Goal: Task Accomplishment & Management: Complete application form

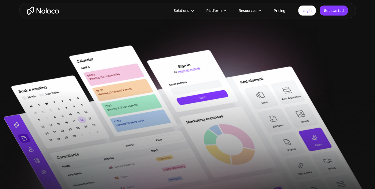
scroll to position [69, 0]
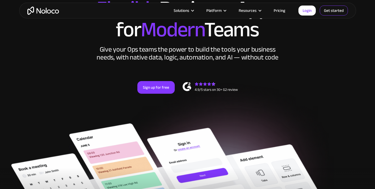
click at [335, 9] on link "Get started" at bounding box center [334, 11] width 28 height 10
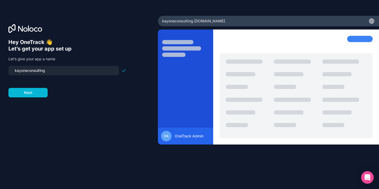
click at [94, 70] on input "kayoneconsulting" at bounding box center [64, 70] width 104 height 7
type input "onetrack"
click at [33, 93] on button "Next" at bounding box center [27, 92] width 39 height 9
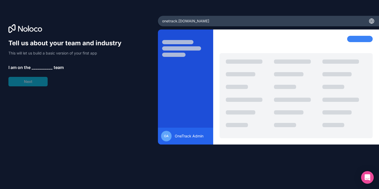
click at [37, 67] on span "__________" at bounding box center [42, 67] width 21 height 6
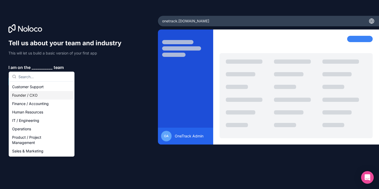
click at [37, 96] on div "Founder / CXO" at bounding box center [41, 95] width 63 height 8
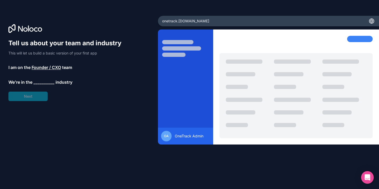
click at [44, 79] on span "__________" at bounding box center [43, 82] width 21 height 6
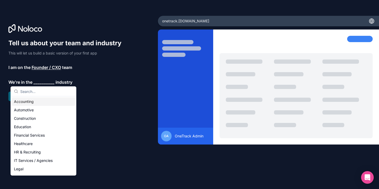
click at [39, 102] on div "Accounting" at bounding box center [43, 101] width 63 height 8
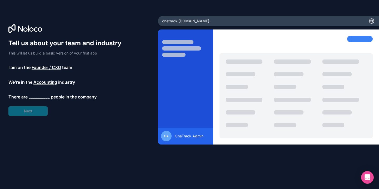
click at [42, 96] on span "__________" at bounding box center [39, 97] width 21 height 6
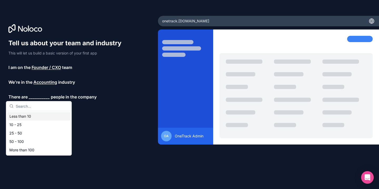
click at [41, 116] on div "Less than 10" at bounding box center [38, 116] width 63 height 8
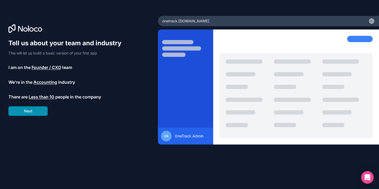
click at [36, 111] on button "Next" at bounding box center [27, 110] width 39 height 9
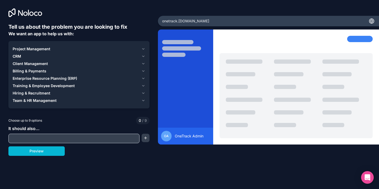
click at [143, 49] on icon "button" at bounding box center [144, 48] width 2 height 1
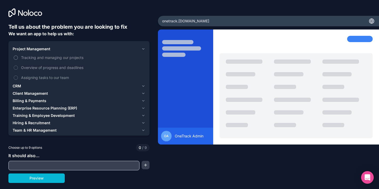
click at [67, 58] on span "Tracking and managing our projects" at bounding box center [82, 58] width 123 height 6
click at [18, 58] on button "Tracking and managing our projects" at bounding box center [16, 58] width 4 height 4
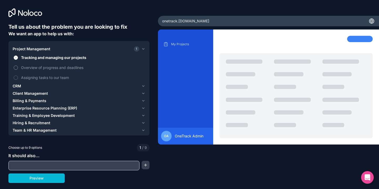
click at [59, 67] on span "Overview of progress and deadlines" at bounding box center [82, 68] width 123 height 6
click at [18, 67] on button "Overview of progress and deadlines" at bounding box center [16, 68] width 4 height 4
click at [56, 77] on span "Assigning tasks to our team" at bounding box center [82, 78] width 123 height 6
click at [18, 77] on button "Assigning tasks to our team" at bounding box center [16, 78] width 4 height 4
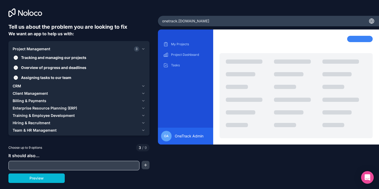
click at [22, 87] on div "CRM" at bounding box center [76, 86] width 127 height 5
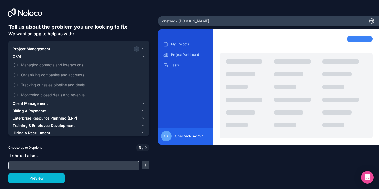
click at [50, 64] on span "Managing contacts and interactions" at bounding box center [82, 65] width 123 height 6
click at [18, 64] on button "Managing contacts and interactions" at bounding box center [16, 65] width 4 height 4
click at [49, 85] on span "Tracking our sales pipeline and deals" at bounding box center [82, 85] width 123 height 6
click at [18, 85] on button "Tracking our sales pipeline and deals" at bounding box center [16, 85] width 4 height 4
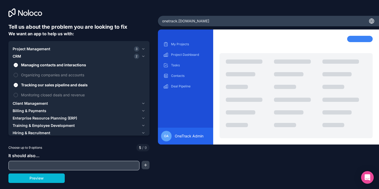
click at [41, 103] on span "Client Management" at bounding box center [30, 103] width 35 height 5
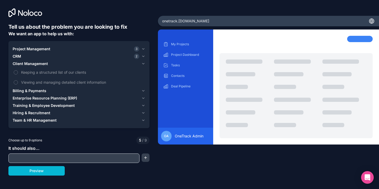
click at [58, 99] on span "Enterprise Resource Planning (ERP)" at bounding box center [45, 98] width 65 height 5
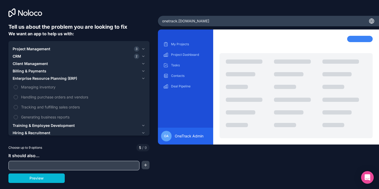
click at [57, 126] on span "Training & Employee Development" at bounding box center [44, 125] width 62 height 5
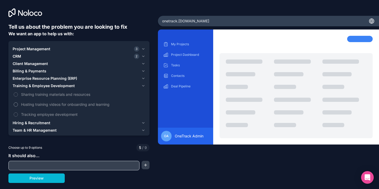
click at [54, 105] on span "Hosting training videos for onboarding and learning" at bounding box center [82, 105] width 123 height 6
click at [18, 105] on button "Hosting training videos for onboarding and learning" at bounding box center [16, 104] width 4 height 4
click at [61, 94] on span "Sharing training materials and resources" at bounding box center [82, 95] width 123 height 6
click at [18, 94] on button "Sharing training materials and resources" at bounding box center [16, 94] width 4 height 4
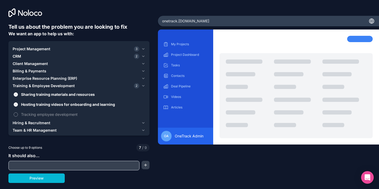
click at [58, 115] on span "Tracking employee development" at bounding box center [82, 115] width 123 height 6
click at [18, 115] on button "Tracking employee development" at bounding box center [16, 114] width 4 height 4
click at [45, 121] on span "Hiring & Recruitment" at bounding box center [32, 122] width 38 height 5
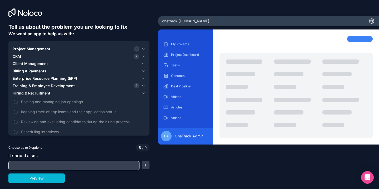
click at [45, 93] on span "Hiring & Recruitment" at bounding box center [32, 93] width 38 height 5
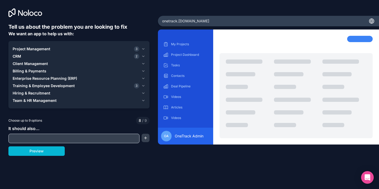
click at [44, 102] on span "Team & HR Management" at bounding box center [35, 100] width 44 height 5
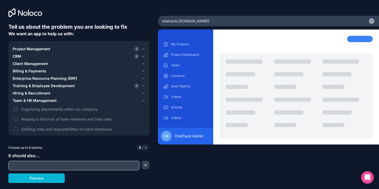
click at [49, 111] on span "Organizing departments within our company" at bounding box center [82, 109] width 123 height 6
click at [18, 111] on button "Organizing departments within our company" at bounding box center [16, 109] width 4 height 4
click at [50, 119] on span "Keeping a directory of team members and their roles" at bounding box center [82, 119] width 123 height 6
click at [53, 120] on span "Keeping a directory of team members and their roles" at bounding box center [82, 119] width 123 height 6
click at [52, 130] on span "Defining roles and responsibilities for each employee" at bounding box center [82, 129] width 123 height 6
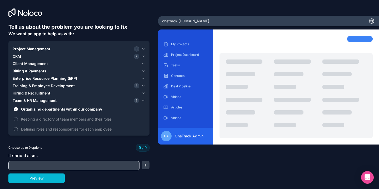
click at [51, 129] on span "Defining roles and responsibilities for each employee" at bounding box center [82, 129] width 123 height 6
click at [52, 86] on span "Training & Employee Development" at bounding box center [44, 85] width 62 height 5
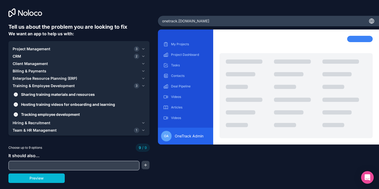
click at [55, 95] on span "Sharing training materials and resources" at bounding box center [82, 95] width 123 height 6
click at [18, 95] on button "Sharing training materials and resources" at bounding box center [16, 94] width 4 height 4
click at [55, 115] on span "Tracking employee development" at bounding box center [82, 115] width 123 height 6
click at [18, 115] on button "Tracking employee development" at bounding box center [16, 114] width 4 height 4
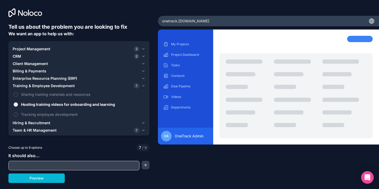
click at [47, 130] on span "Team & HR Management" at bounding box center [35, 130] width 44 height 5
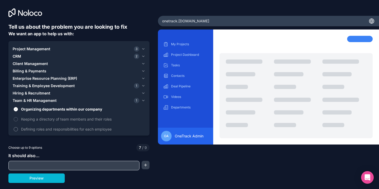
click at [60, 130] on span "Defining roles and responsibilities for each employee" at bounding box center [82, 129] width 123 height 6
click at [18, 130] on button "Defining roles and responsibilities for each employee" at bounding box center [16, 129] width 4 height 4
click at [66, 163] on input "text" at bounding box center [74, 165] width 129 height 7
click at [148, 166] on button "button" at bounding box center [146, 165] width 8 height 8
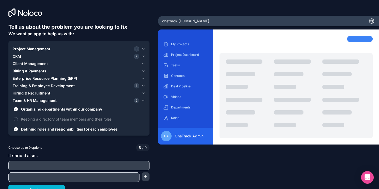
scroll to position [6, 0]
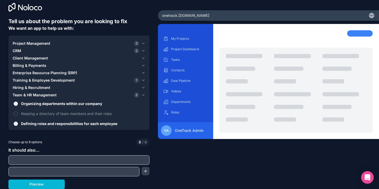
click at [114, 182] on div "Preview" at bounding box center [78, 184] width 141 height 9
click at [105, 160] on input "text" at bounding box center [79, 159] width 139 height 7
type input "Time tracking"
click at [87, 172] on input "text" at bounding box center [74, 171] width 129 height 7
click at [53, 187] on button "Preview" at bounding box center [36, 184] width 56 height 9
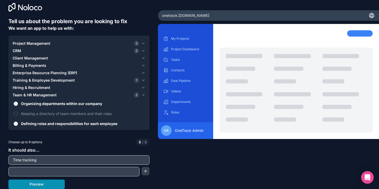
scroll to position [0, 0]
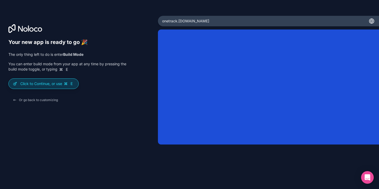
click at [63, 85] on p "Click to Continue, or use E" at bounding box center [47, 83] width 54 height 5
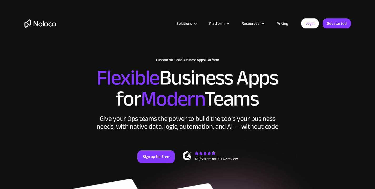
click at [282, 25] on link "Pricing" at bounding box center [282, 23] width 25 height 7
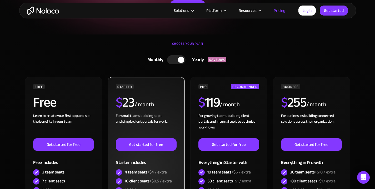
scroll to position [53, 0]
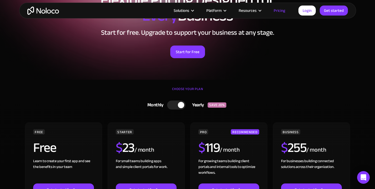
click at [172, 106] on div at bounding box center [176, 105] width 18 height 9
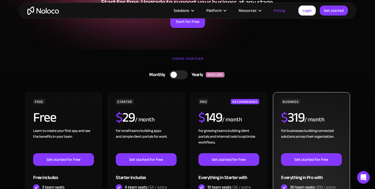
scroll to position [0, 0]
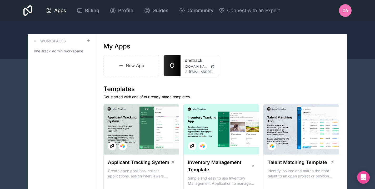
click at [370, 40] on div at bounding box center [187, 40] width 375 height 38
